Goal: Task Accomplishment & Management: Use online tool/utility

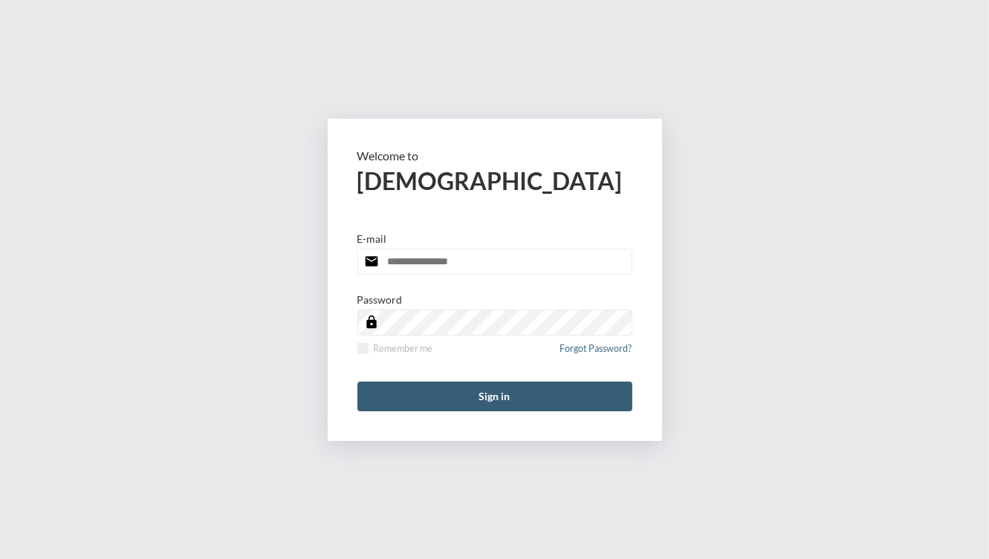
type input "**********"
click at [452, 411] on form "**********" at bounding box center [495, 280] width 334 height 322
click at [446, 401] on button "Sign in" at bounding box center [494, 397] width 275 height 30
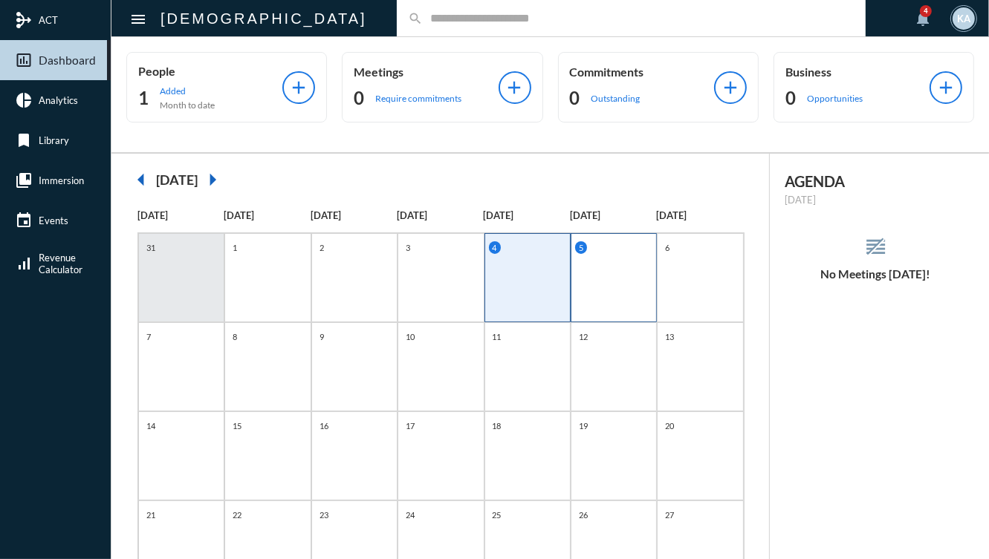
click at [610, 247] on div "5" at bounding box center [615, 247] width 81 height 13
